Goal: Task Accomplishment & Management: Manage account settings

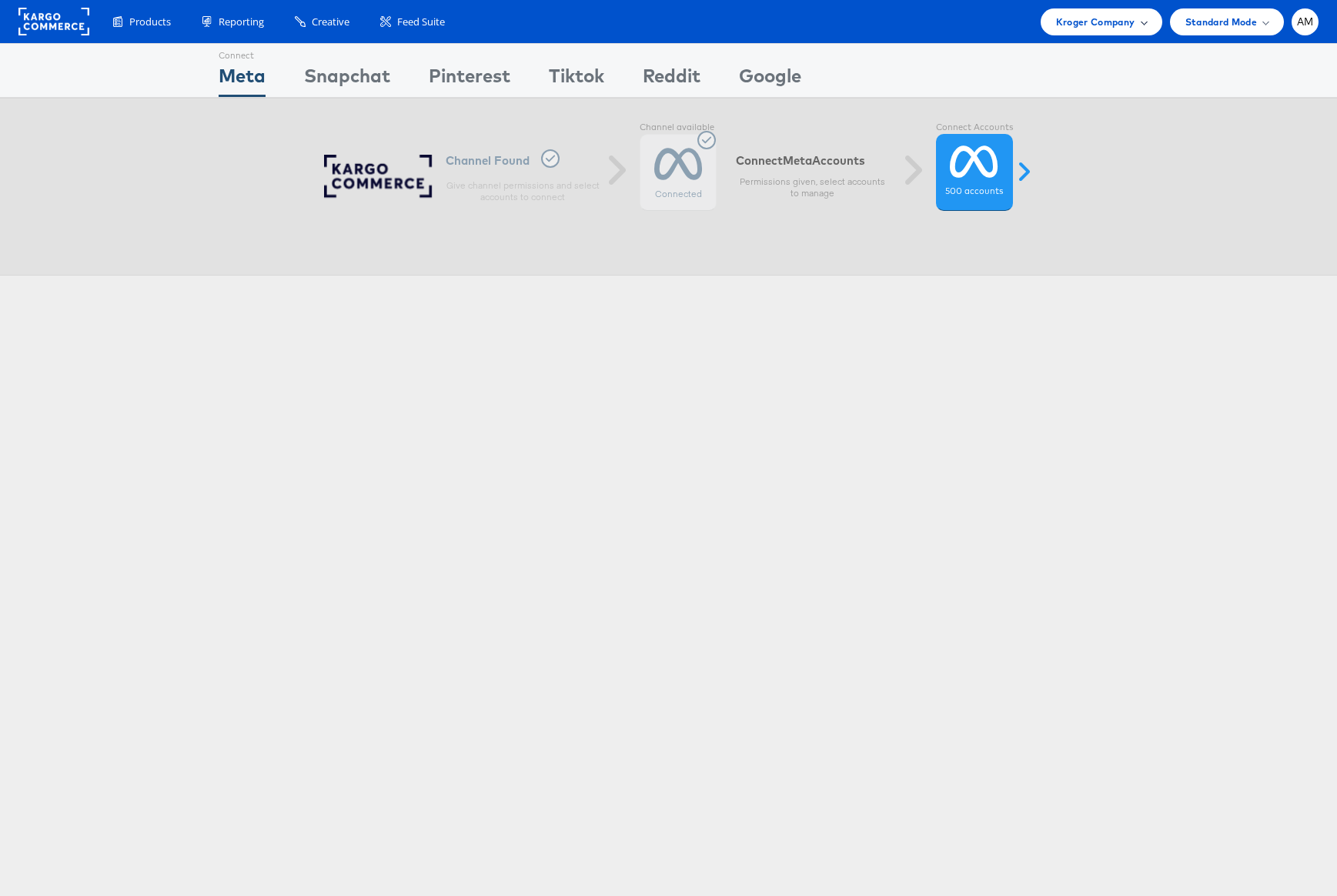
click at [1095, 22] on span "Kroger Company" at bounding box center [1096, 21] width 79 height 16
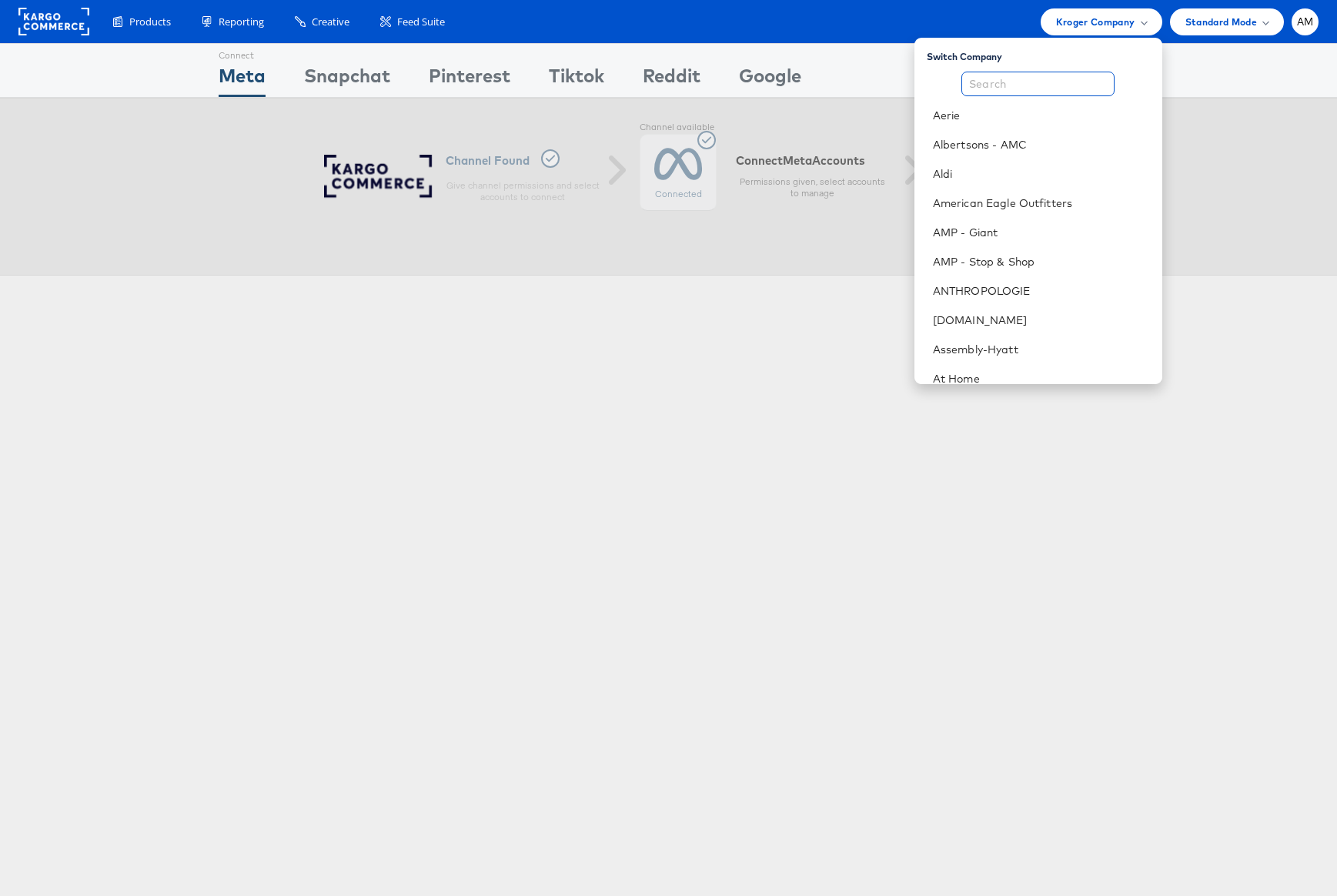
click at [1015, 80] on input "text" at bounding box center [1038, 83] width 154 height 25
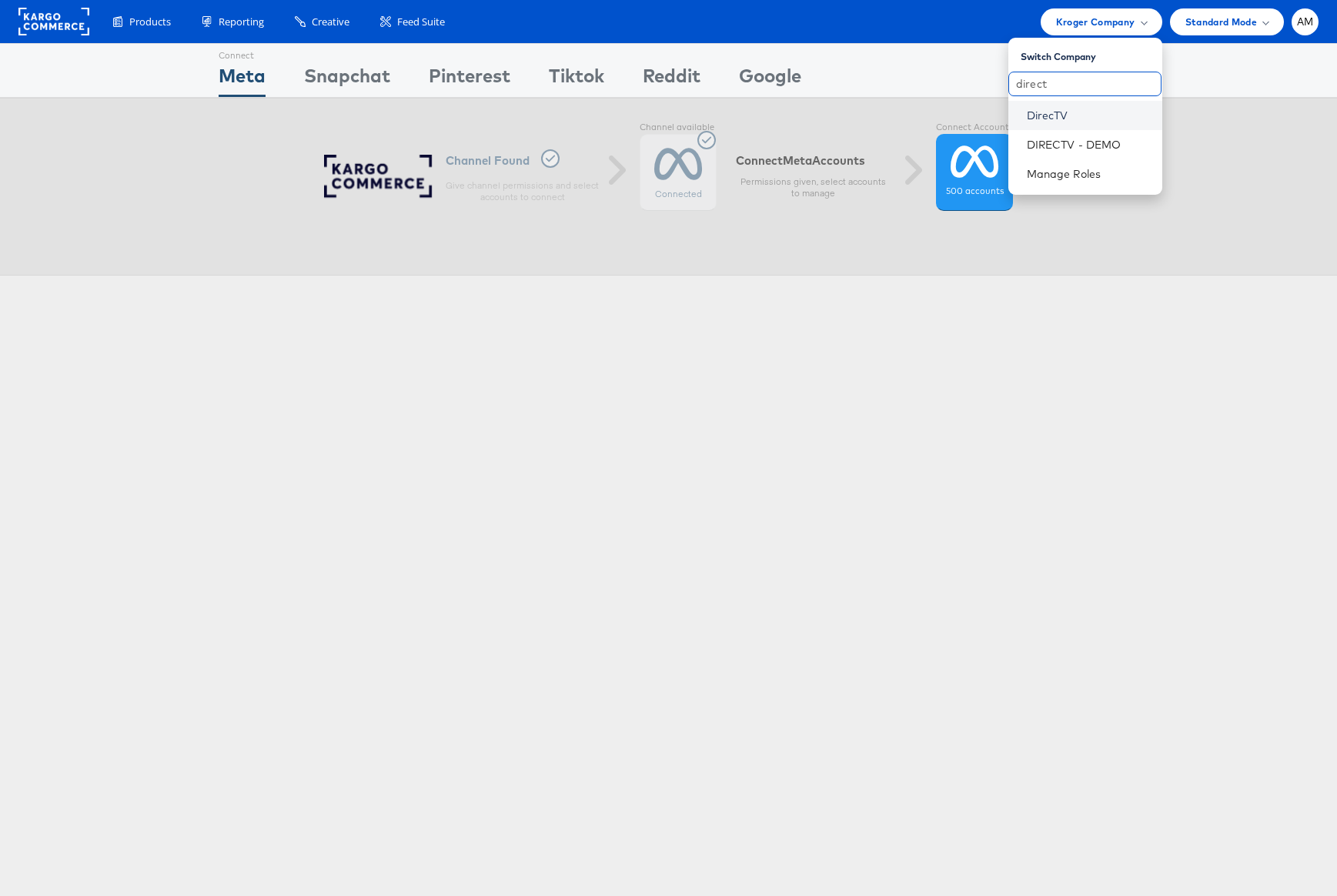
type input "direct"
click at [1045, 115] on link "DirecTV" at bounding box center [1089, 116] width 123 height 15
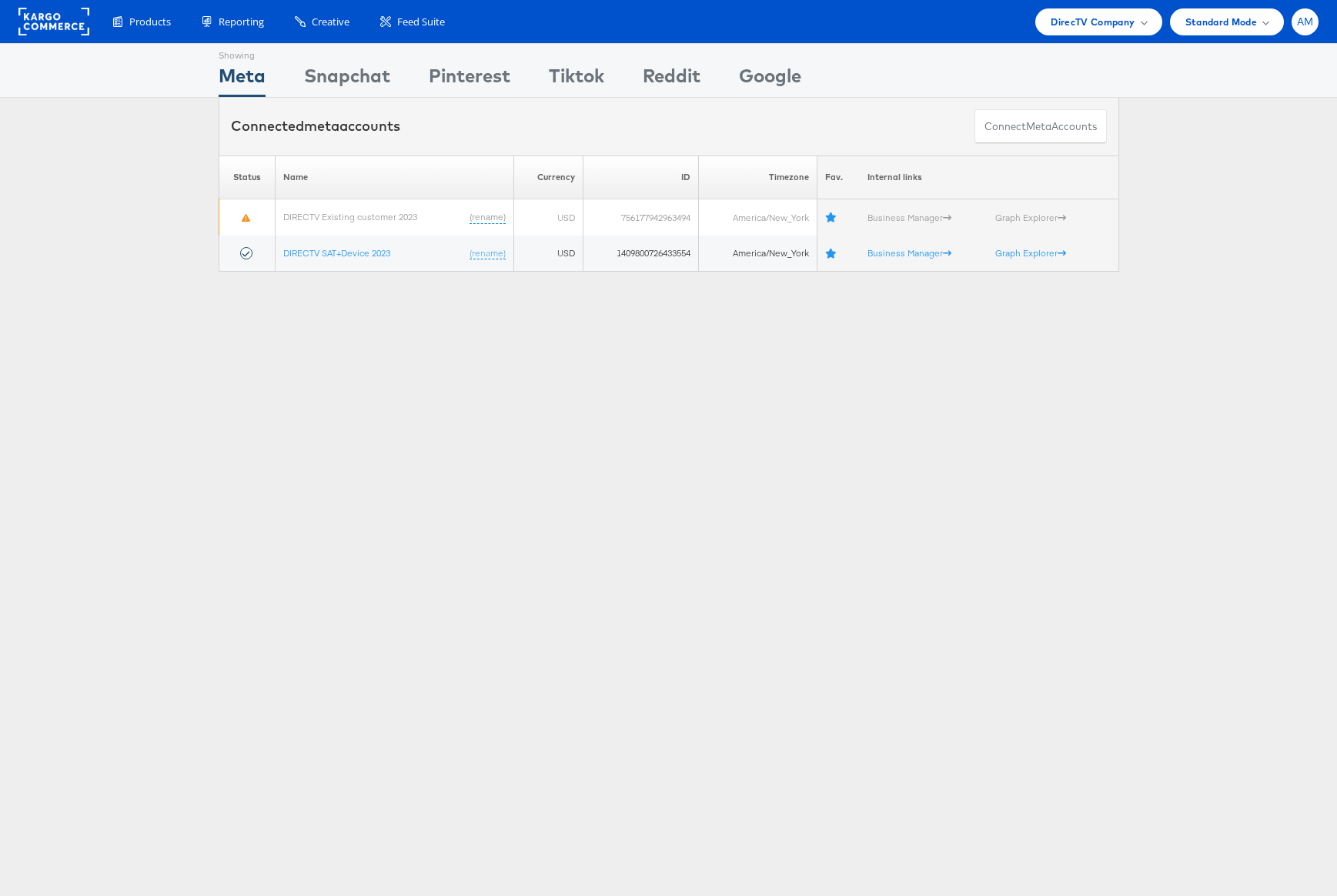
click at [1312, 19] on span "AM" at bounding box center [1306, 22] width 17 height 10
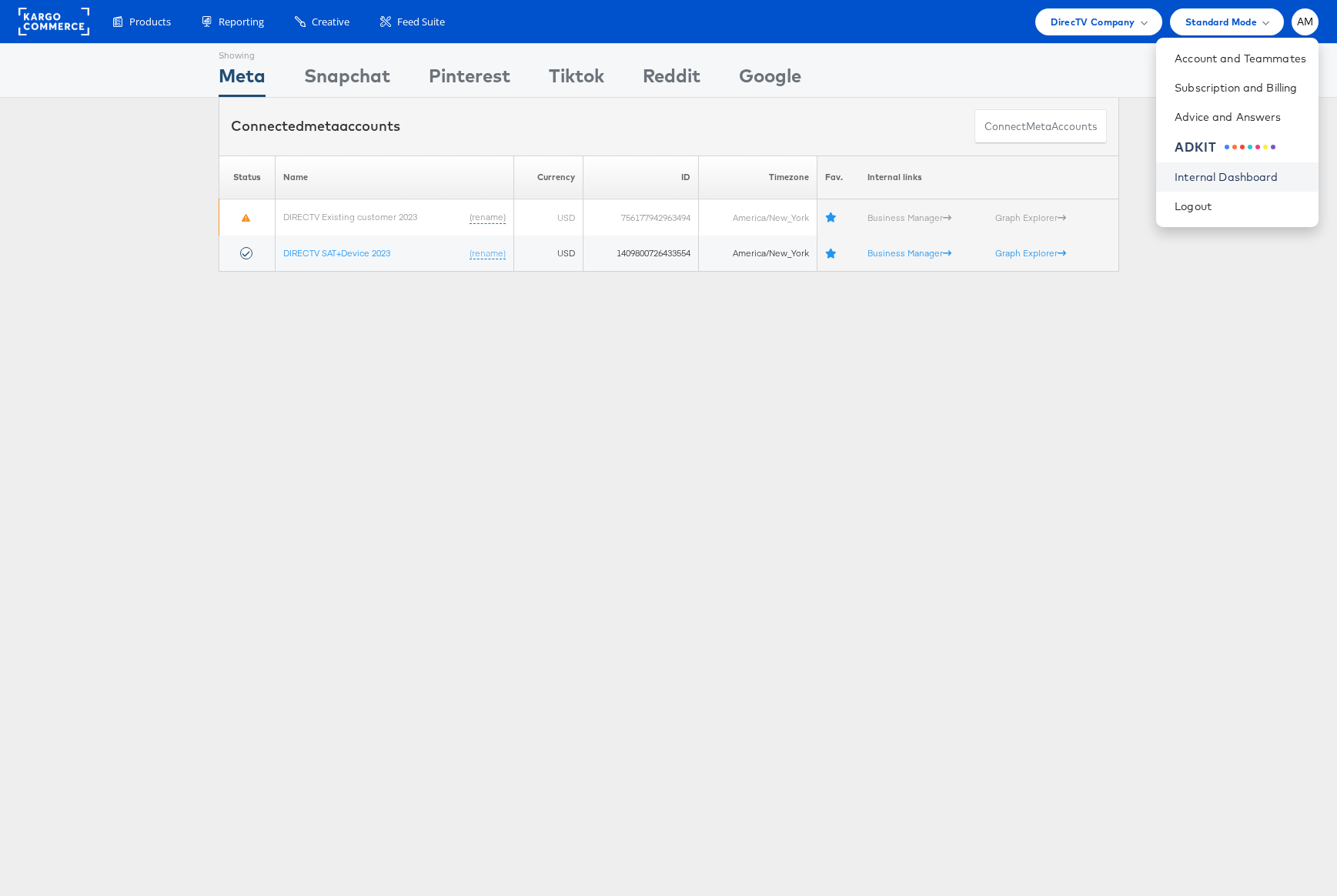
click at [1226, 171] on link "Internal Dashboard" at bounding box center [1241, 177] width 132 height 15
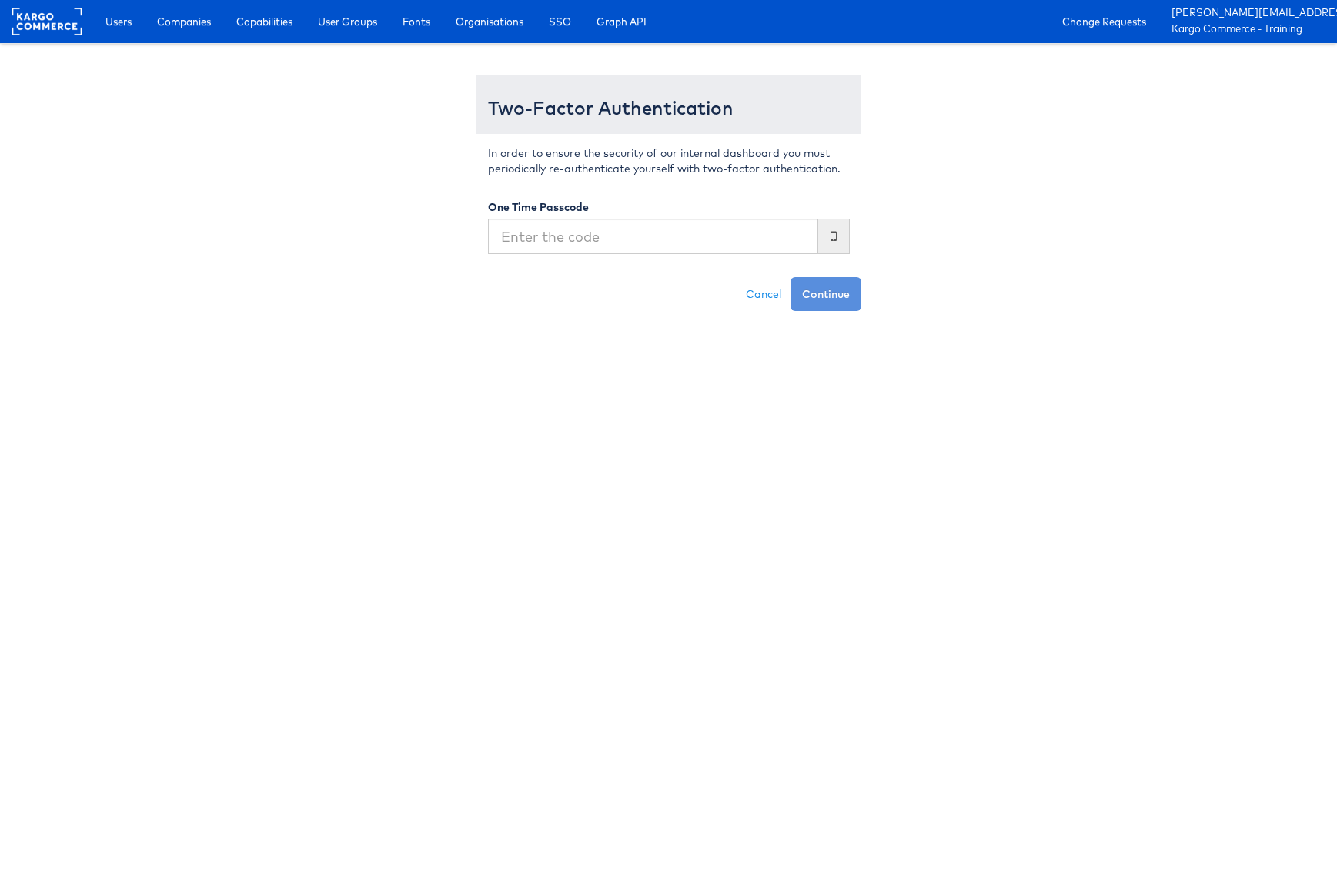
click at [605, 236] on input "text" at bounding box center [653, 236] width 330 height 35
type input "574343"
click at [791, 277] on button "Continue" at bounding box center [826, 294] width 71 height 34
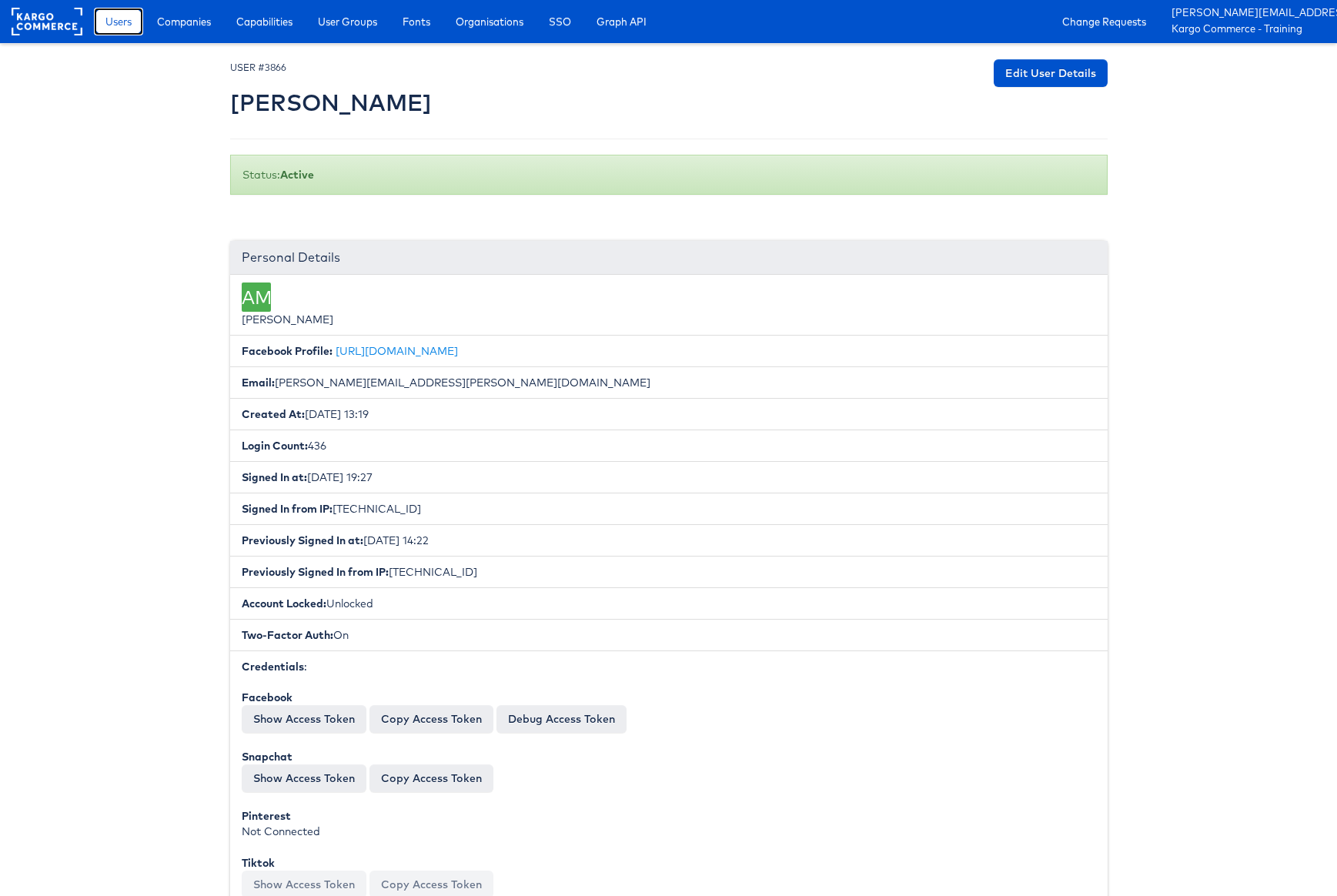
click at [123, 20] on span "Users" at bounding box center [118, 21] width 27 height 15
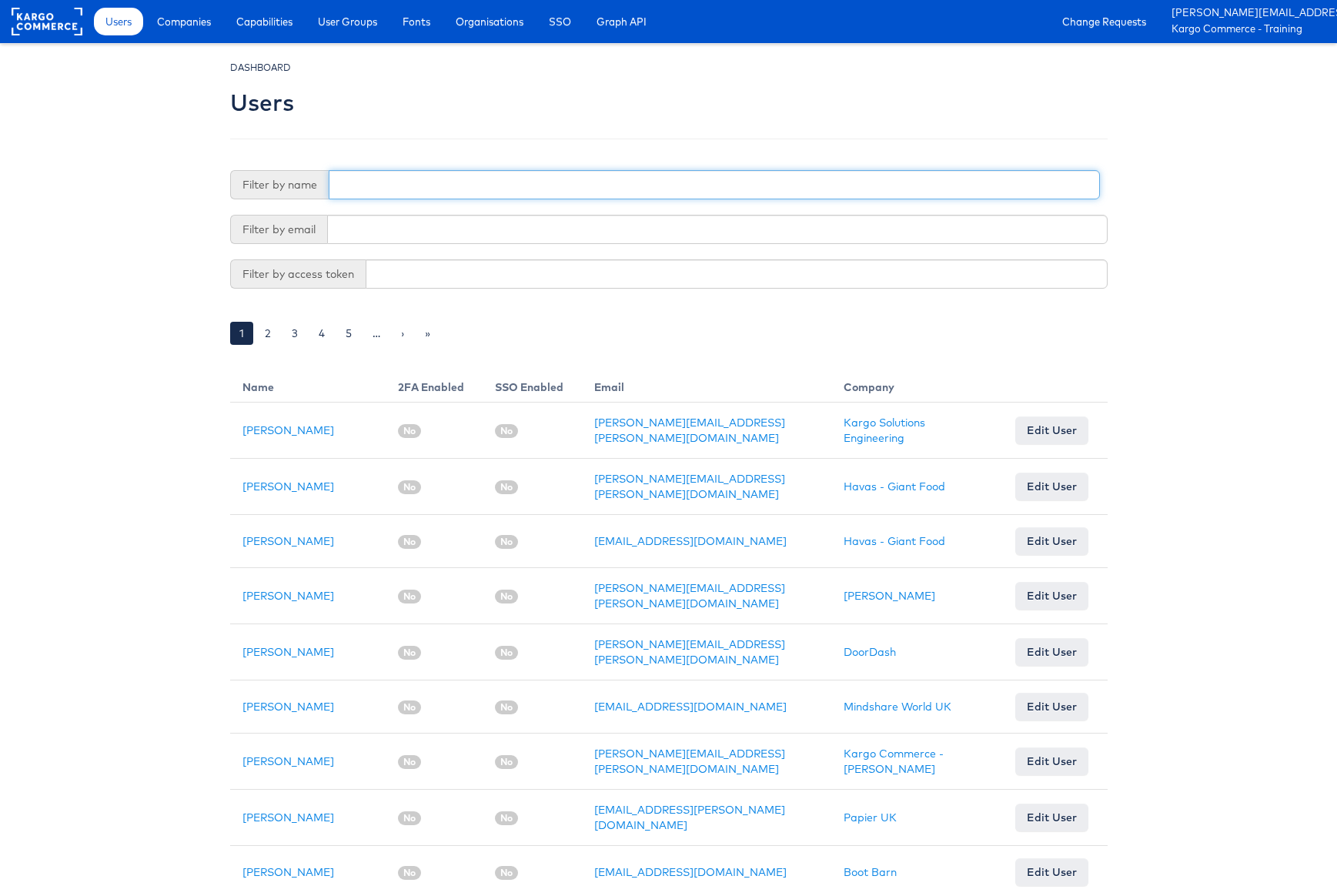
click at [351, 182] on input "text" at bounding box center [714, 184] width 772 height 29
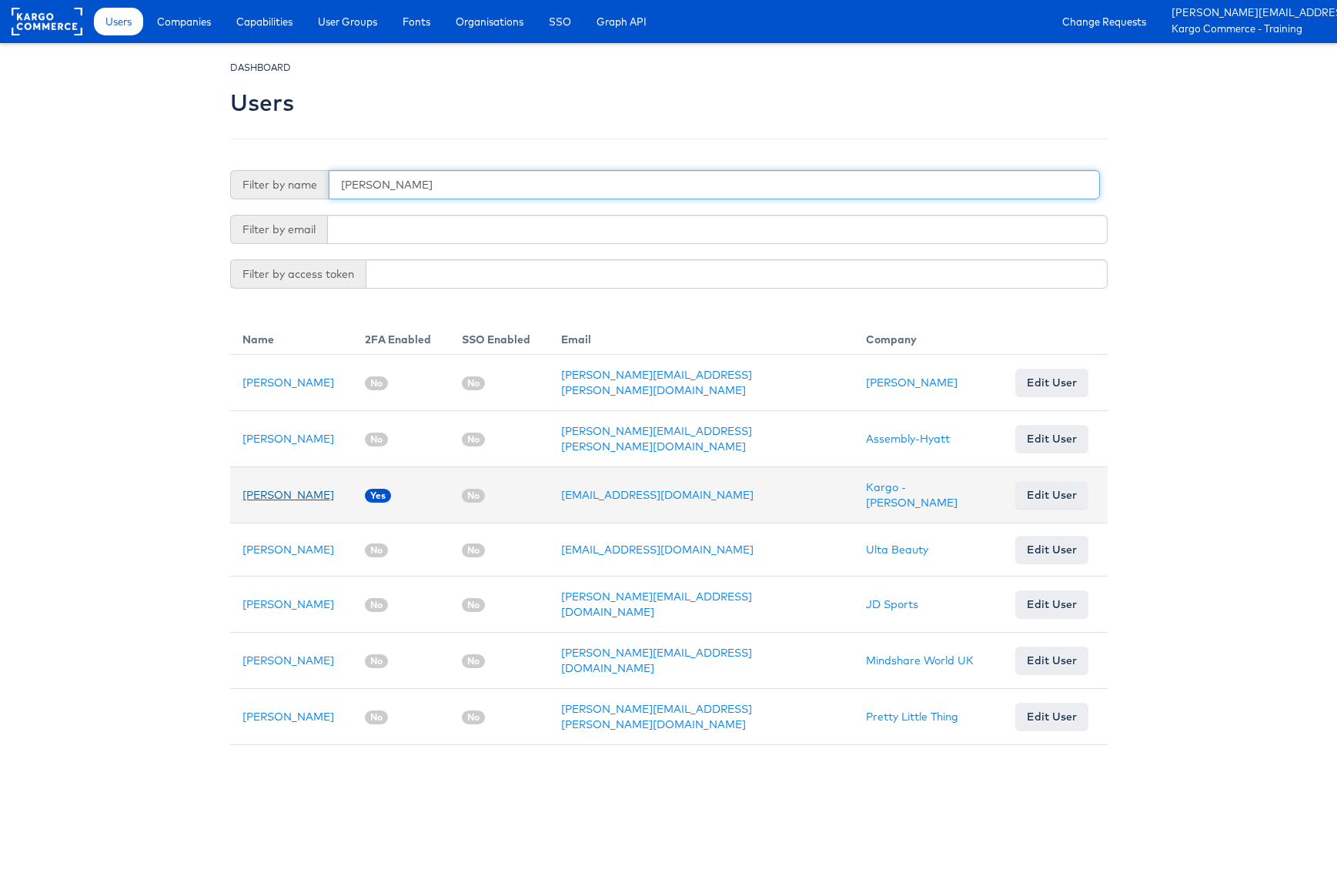
type input "[PERSON_NAME]"
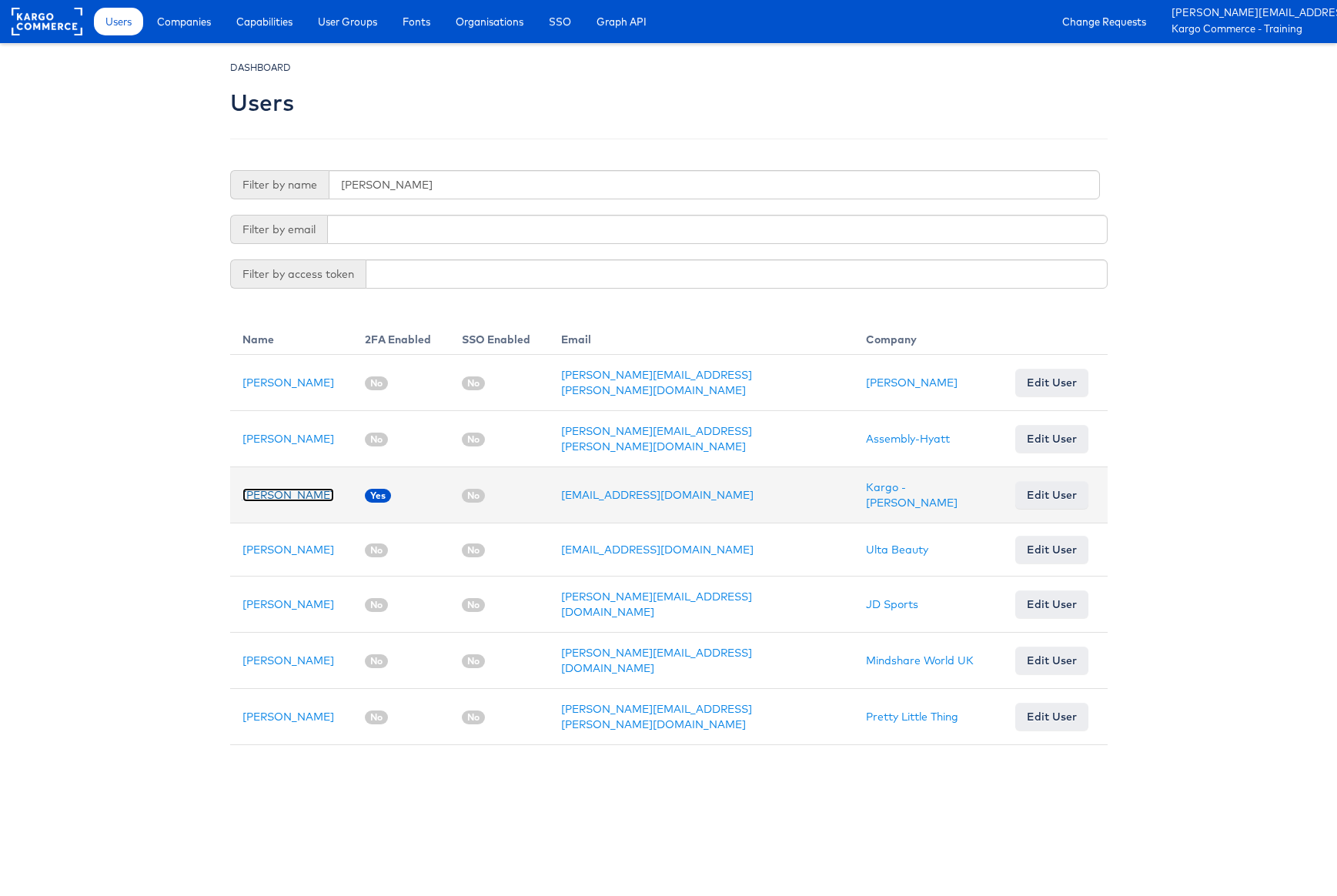
click at [268, 490] on link "[PERSON_NAME]" at bounding box center [288, 495] width 92 height 14
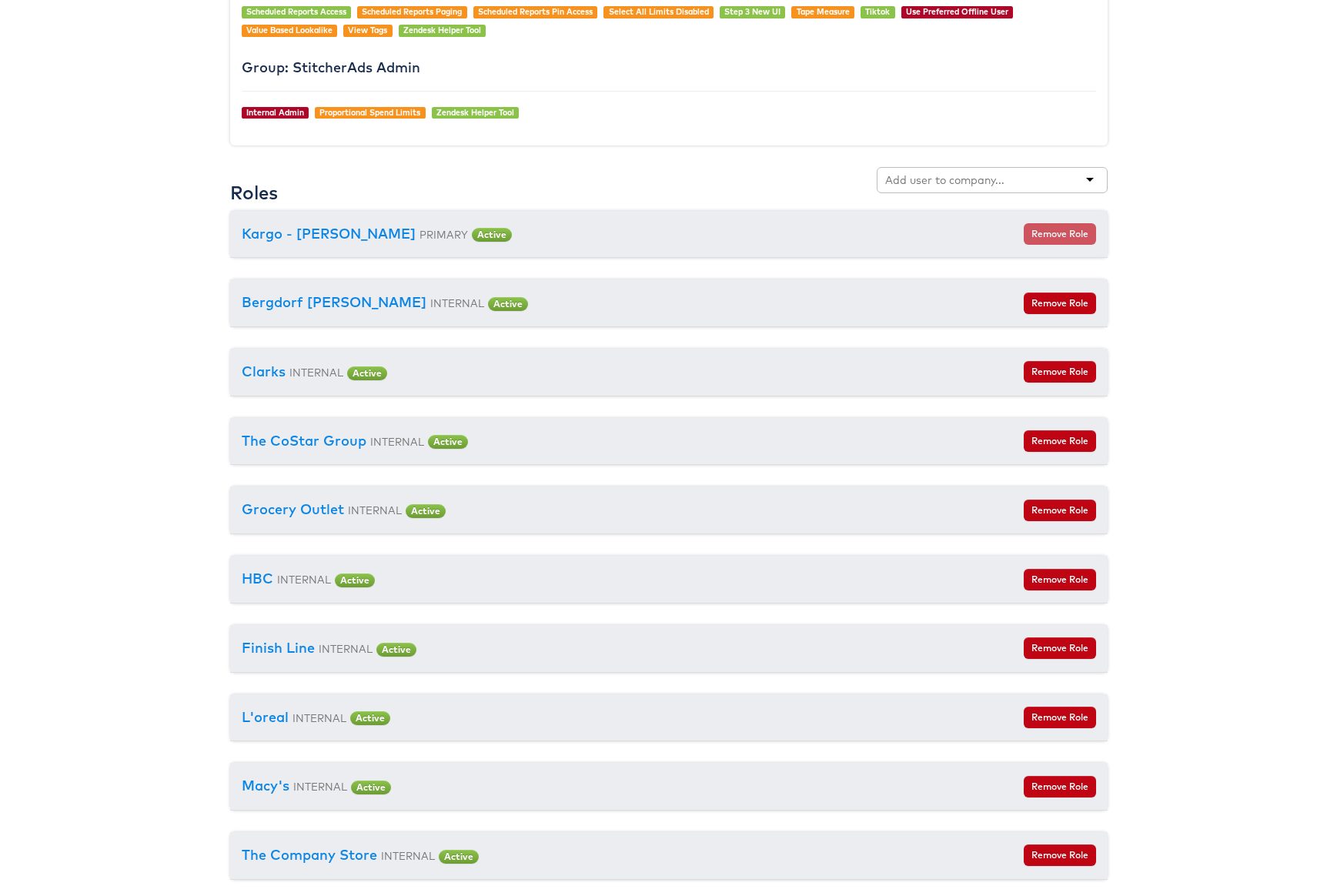
scroll to position [1585, 0]
click at [914, 168] on div at bounding box center [992, 181] width 231 height 27
type input "direct"
